Goal: Task Accomplishment & Management: Manage account settings

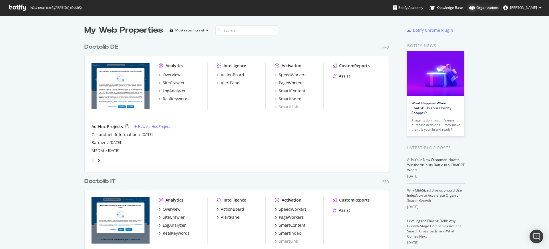
click at [493, 9] on div "Organizations" at bounding box center [483, 8] width 29 height 6
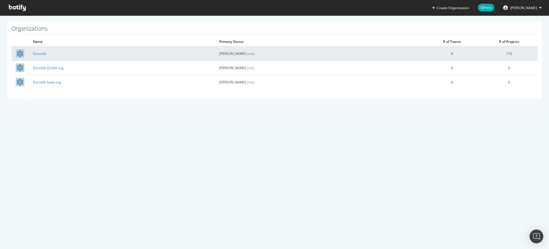
click at [42, 58] on td "Doctolib" at bounding box center [122, 53] width 186 height 14
click at [39, 55] on link "Doctolib" at bounding box center [39, 53] width 13 height 5
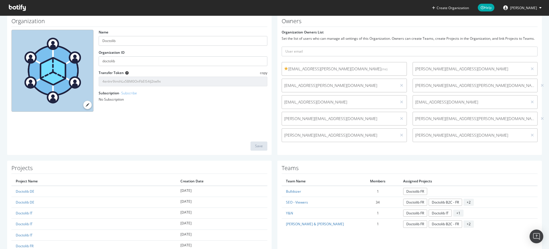
scroll to position [41, 0]
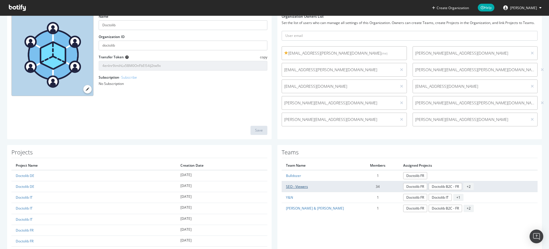
click at [296, 185] on link "SEO - Viewers" at bounding box center [297, 186] width 22 height 5
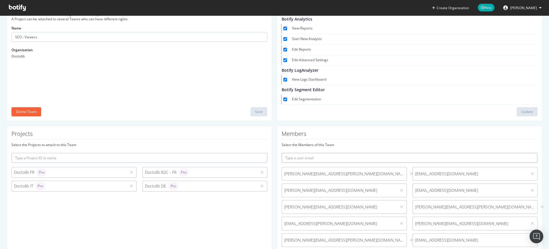
click at [318, 162] on input "text" at bounding box center [410, 158] width 256 height 10
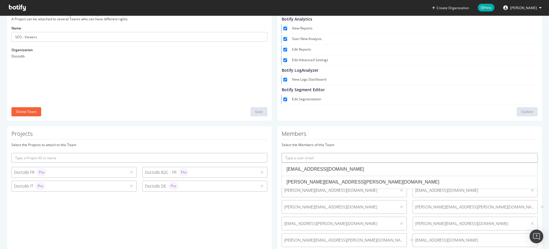
paste input "[PERSON_NAME][EMAIL_ADDRESS][PERSON_NAME][DOMAIN_NAME]"
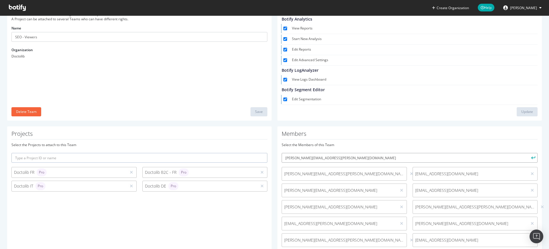
type input "[PERSON_NAME][EMAIL_ADDRESS][PERSON_NAME][DOMAIN_NAME]"
click at [528, 153] on button "submit" at bounding box center [533, 158] width 10 height 10
